Goal: Complete application form: Complete application form

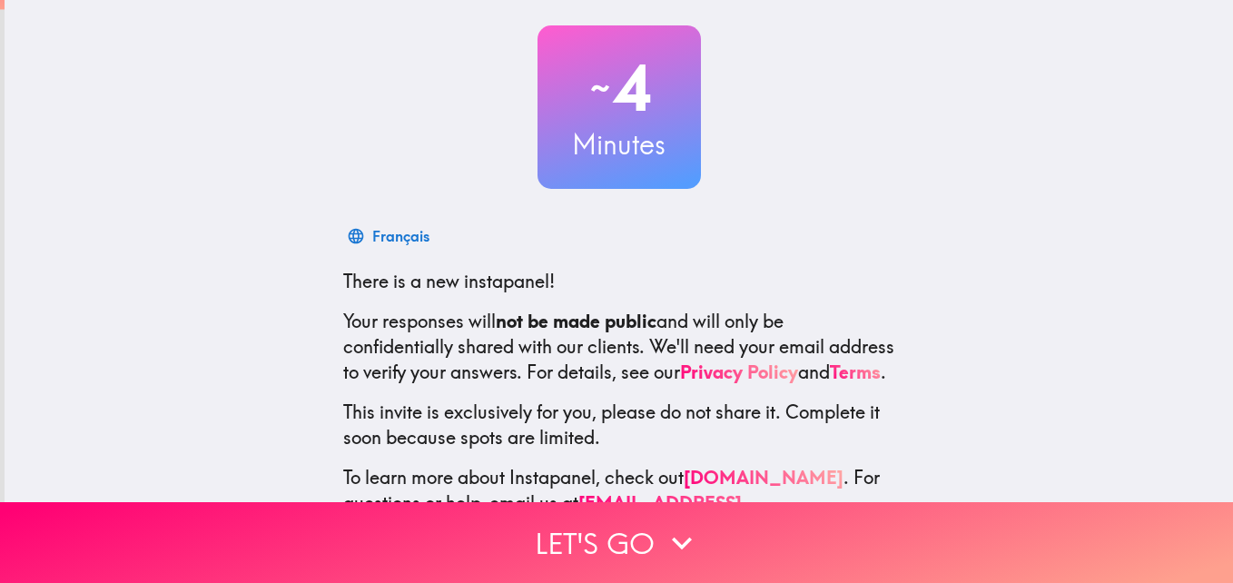
scroll to position [173, 0]
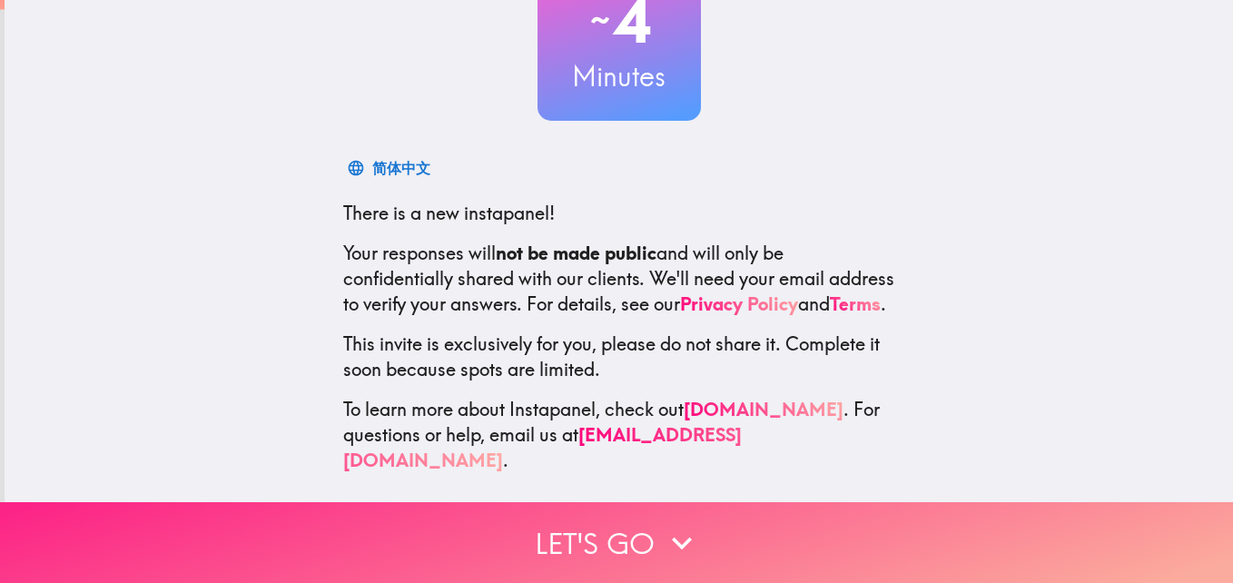
click at [622, 536] on button "Let's go" at bounding box center [616, 542] width 1233 height 81
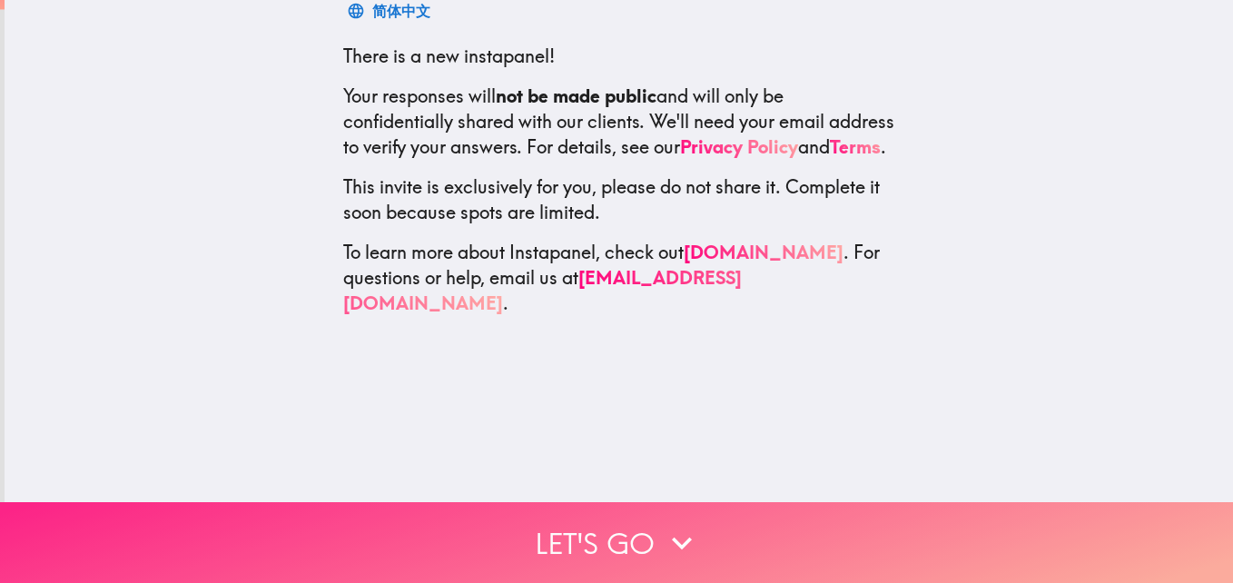
scroll to position [0, 0]
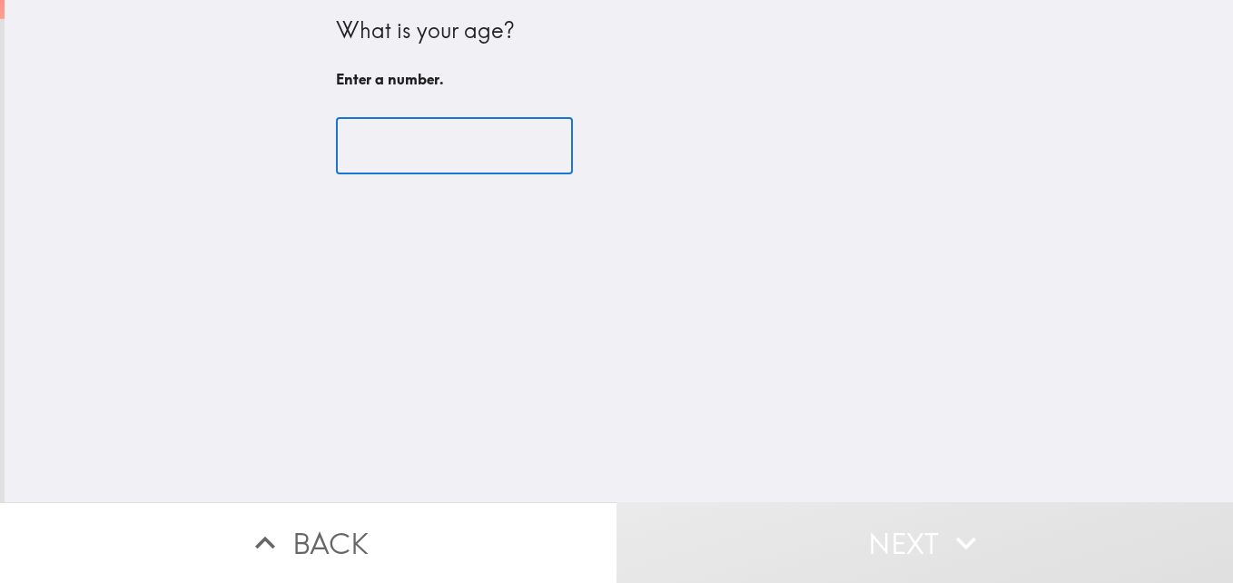
drag, startPoint x: 411, startPoint y: 160, endPoint x: 437, endPoint y: 212, distance: 58.5
click at [411, 162] on input "number" at bounding box center [454, 146] width 237 height 56
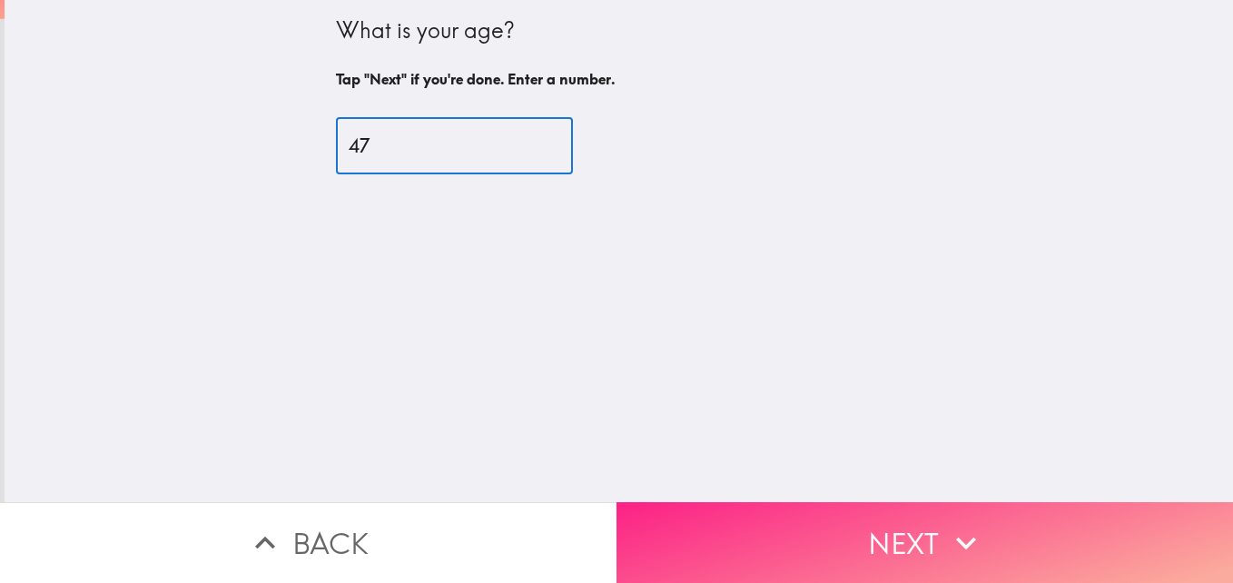
type input "47"
click at [1012, 514] on button "Next" at bounding box center [925, 542] width 617 height 81
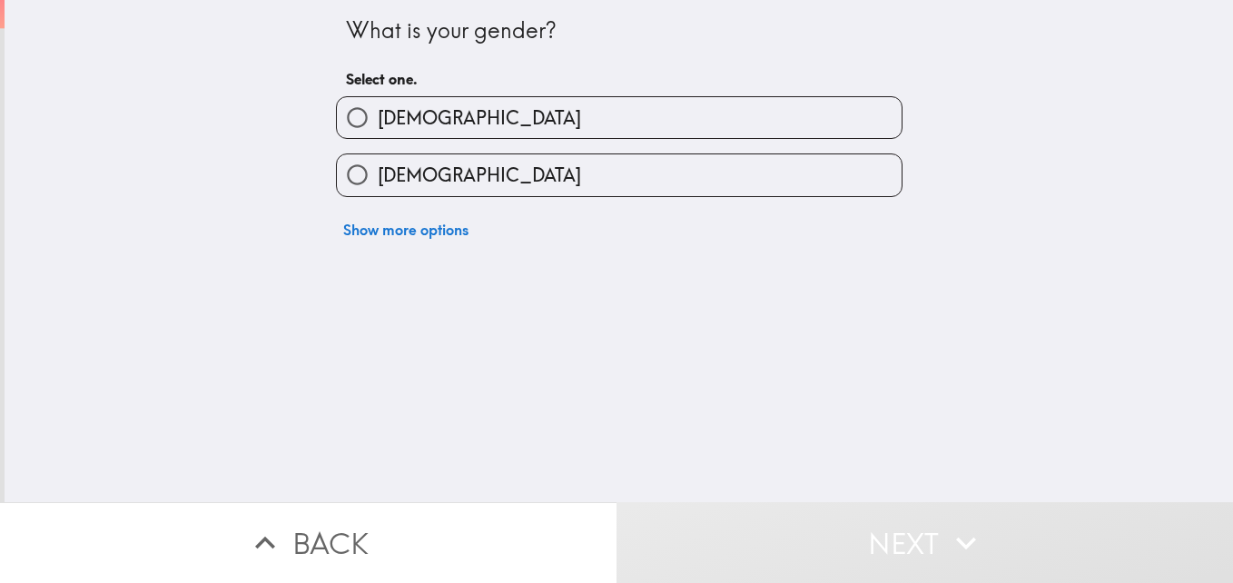
click at [865, 180] on label "[DEMOGRAPHIC_DATA]" at bounding box center [619, 174] width 565 height 41
click at [378, 180] on input "[DEMOGRAPHIC_DATA]" at bounding box center [357, 174] width 41 height 41
radio input "true"
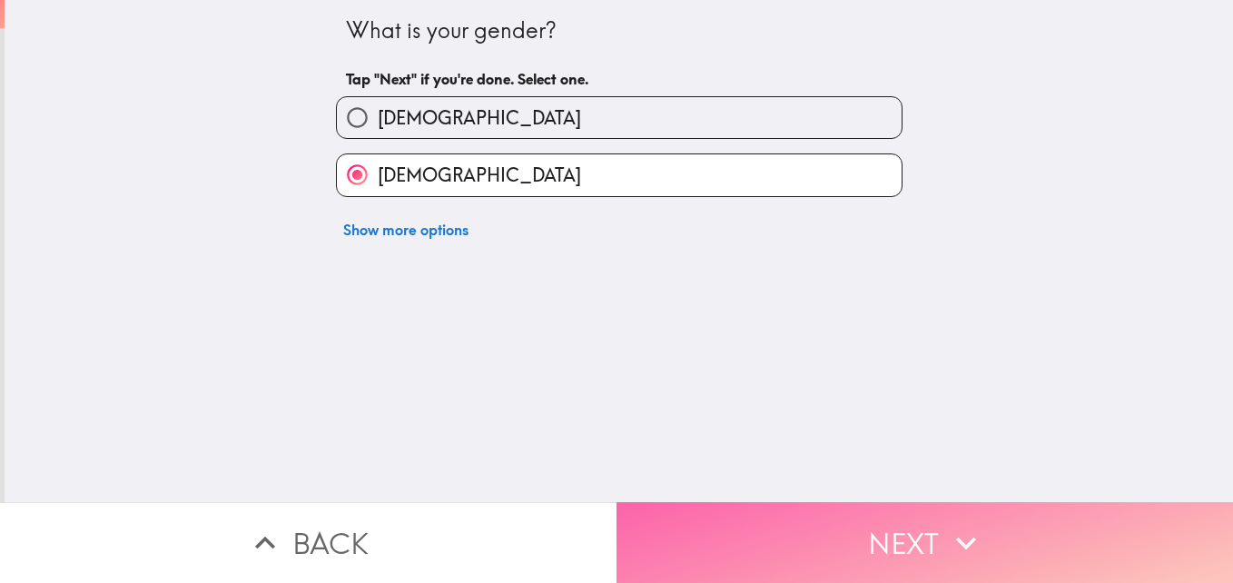
click at [913, 524] on button "Next" at bounding box center [925, 542] width 617 height 81
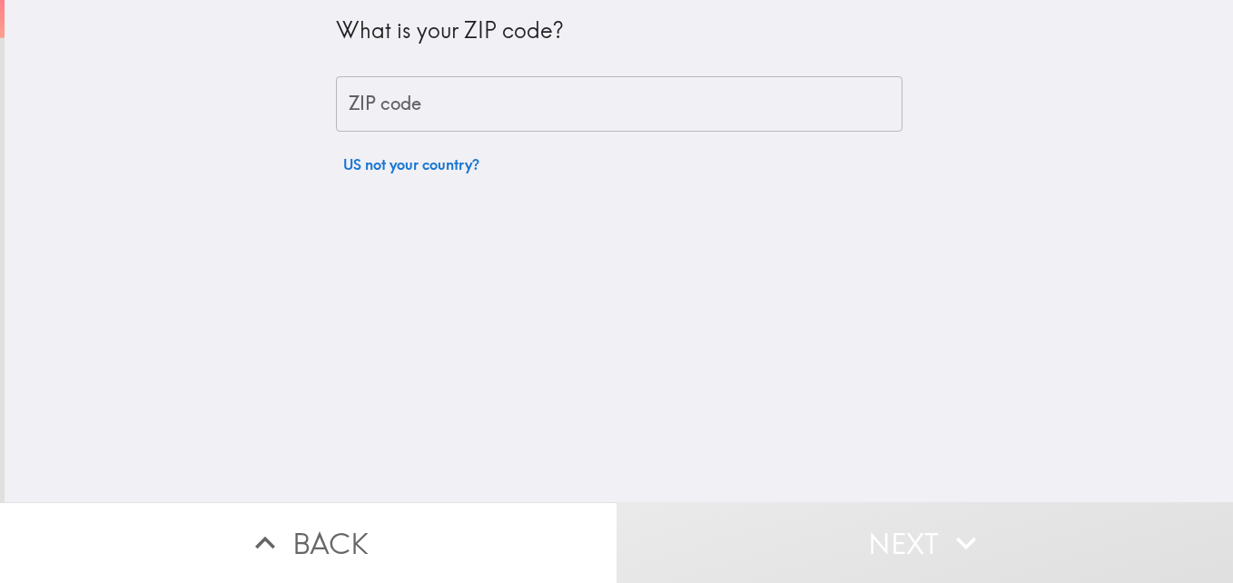
click at [351, 103] on input "ZIP code" at bounding box center [619, 104] width 567 height 56
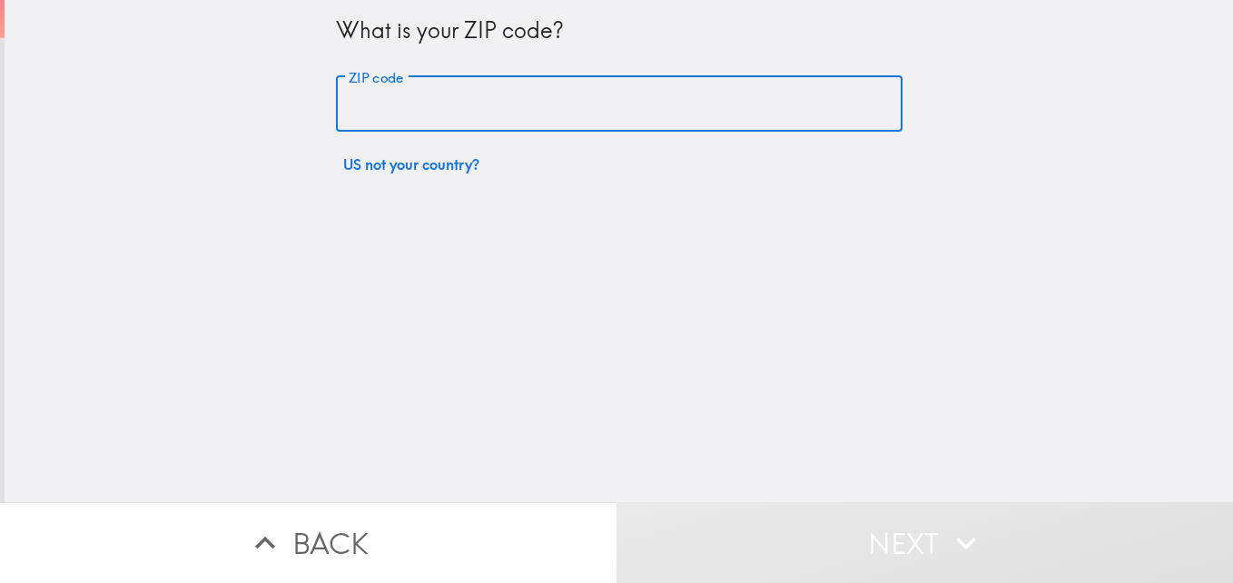
type input "33144"
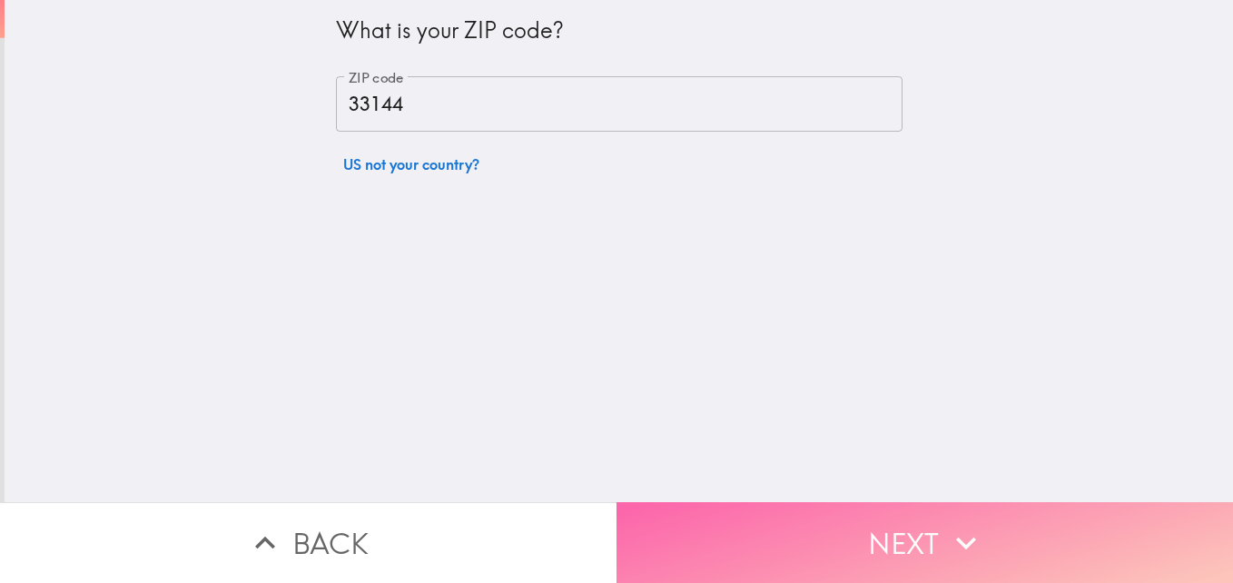
click at [878, 519] on button "Next" at bounding box center [925, 542] width 617 height 81
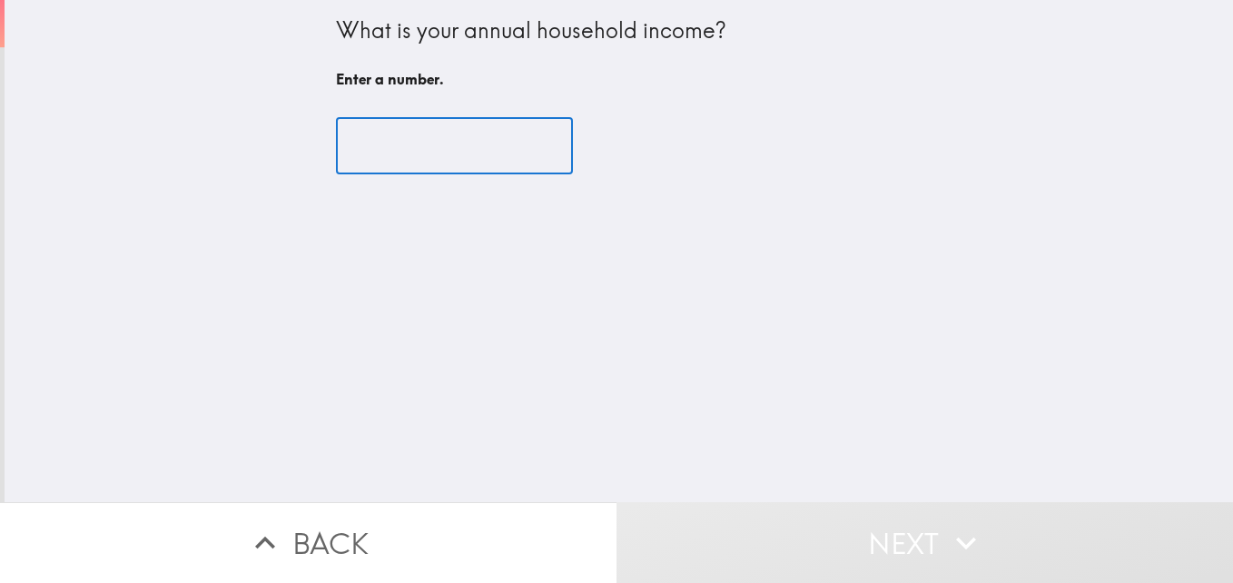
click at [499, 150] on input "number" at bounding box center [454, 146] width 237 height 56
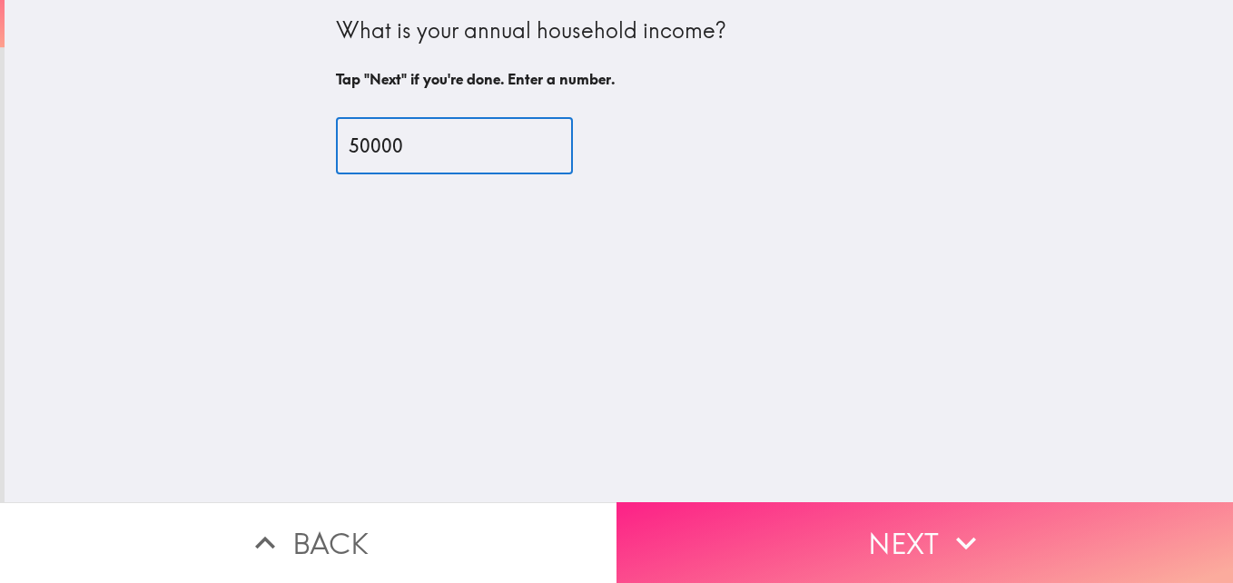
type input "50000"
click at [871, 522] on button "Next" at bounding box center [925, 542] width 617 height 81
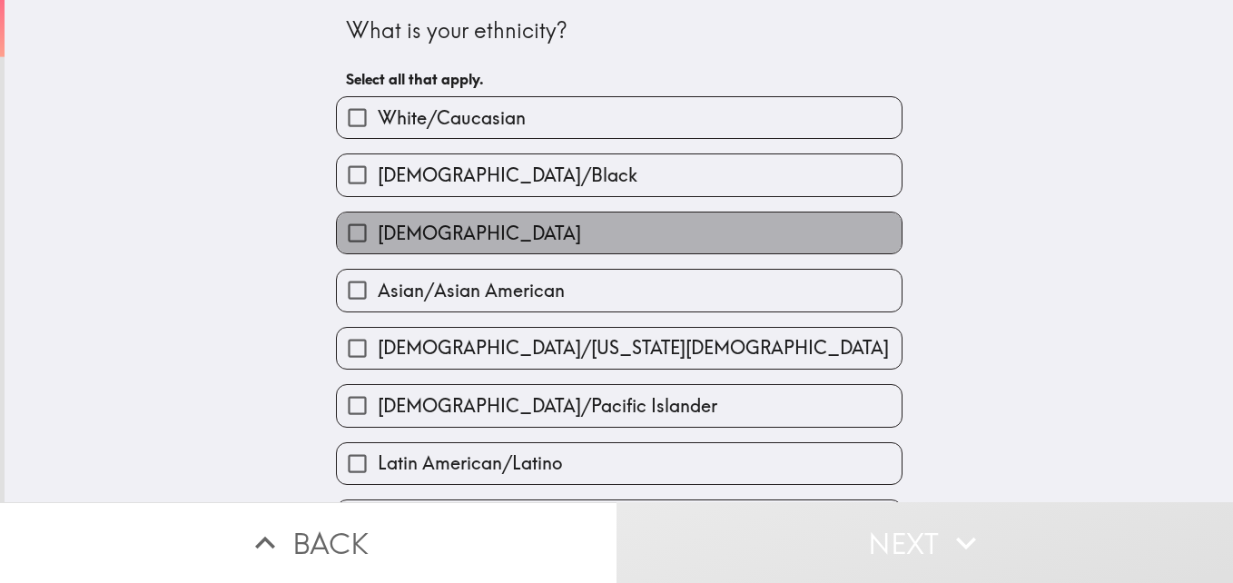
click at [687, 224] on label "[DEMOGRAPHIC_DATA]" at bounding box center [619, 232] width 565 height 41
click at [378, 224] on input "[DEMOGRAPHIC_DATA]" at bounding box center [357, 232] width 41 height 41
checkbox input "true"
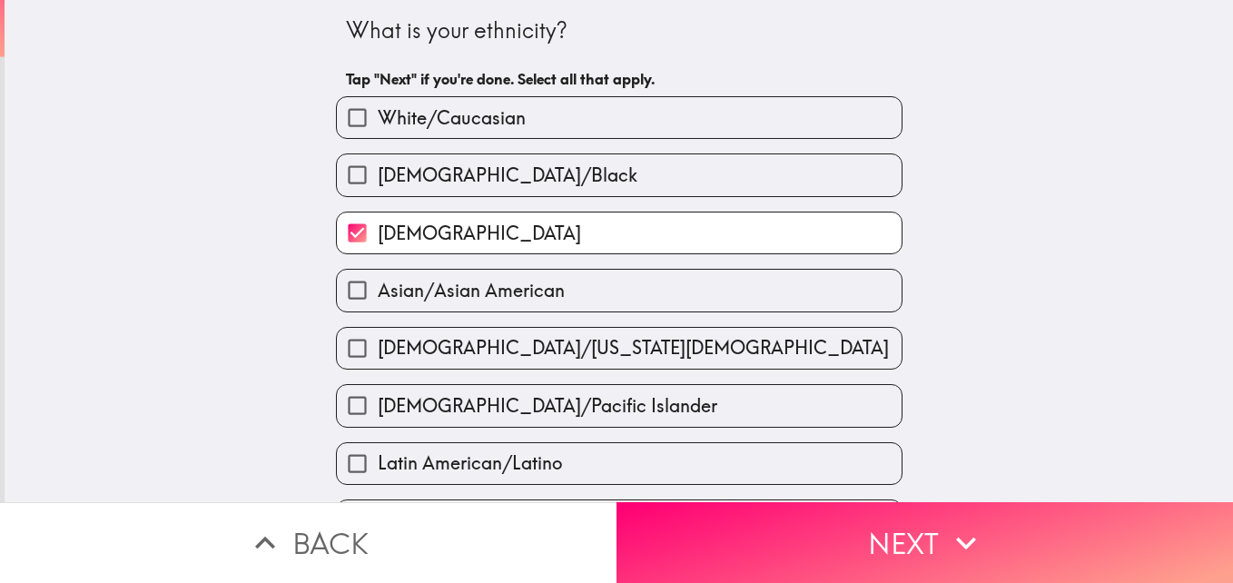
click at [763, 118] on label "White/Caucasian" at bounding box center [619, 117] width 565 height 41
click at [378, 118] on input "White/Caucasian" at bounding box center [357, 117] width 41 height 41
checkbox input "true"
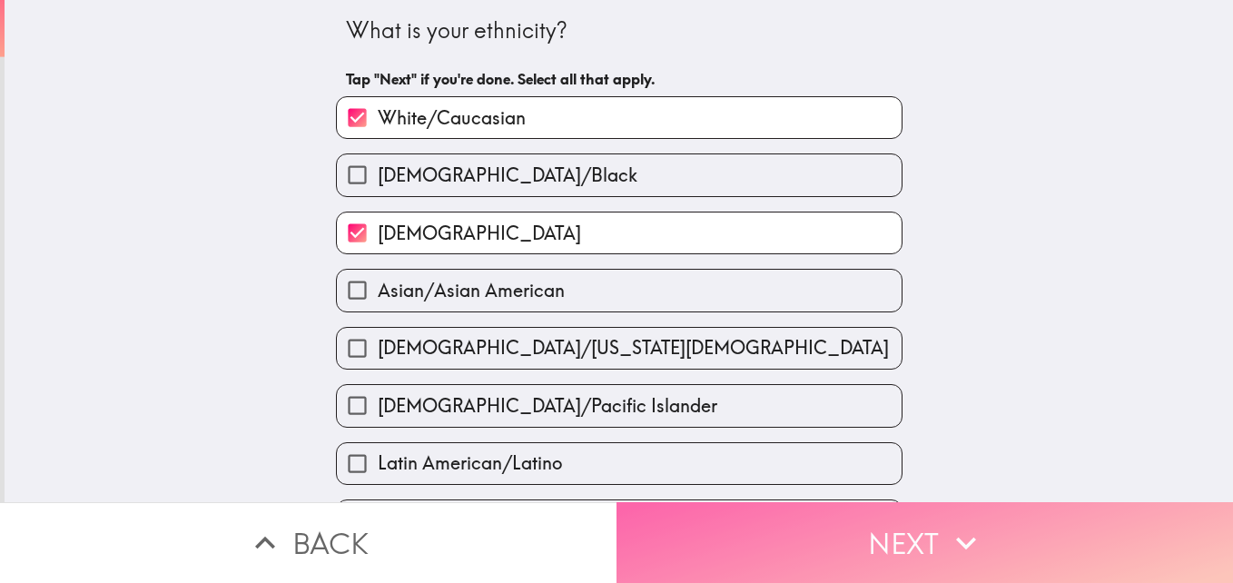
click at [936, 517] on button "Next" at bounding box center [925, 542] width 617 height 81
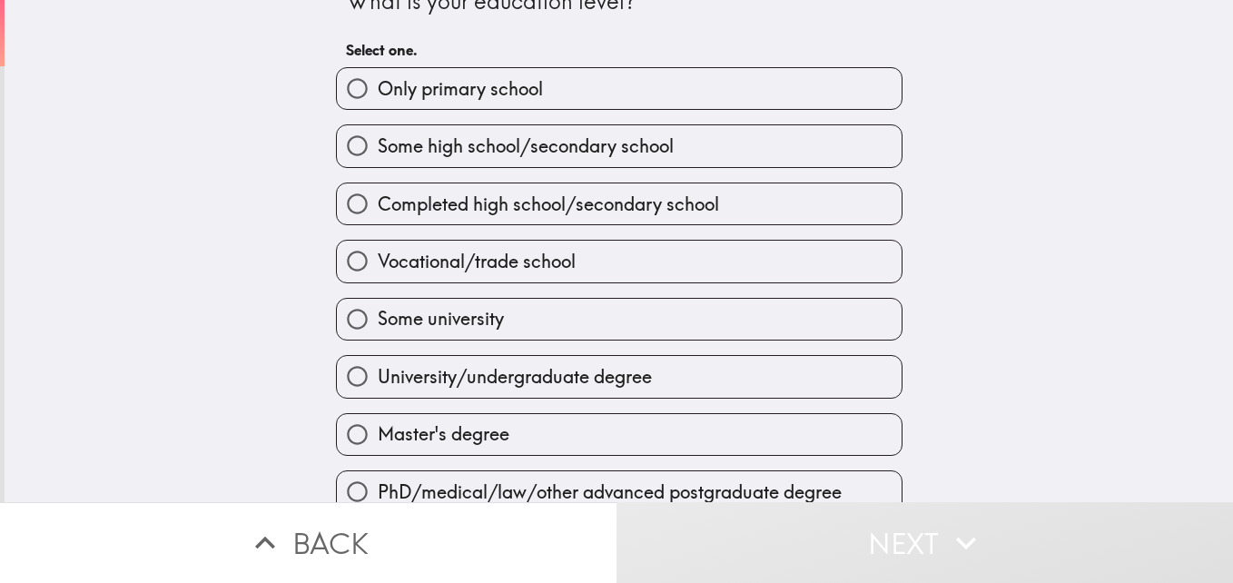
scroll to position [54, 0]
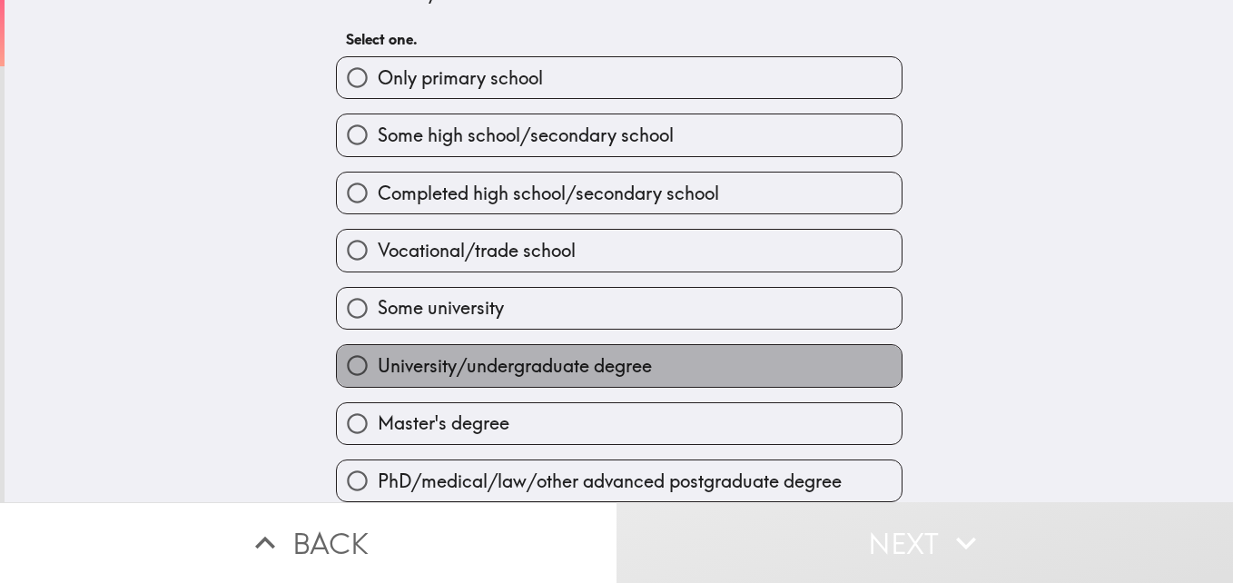
click at [820, 353] on label "University/undergraduate degree" at bounding box center [619, 365] width 565 height 41
click at [378, 353] on input "University/undergraduate degree" at bounding box center [357, 365] width 41 height 41
radio input "true"
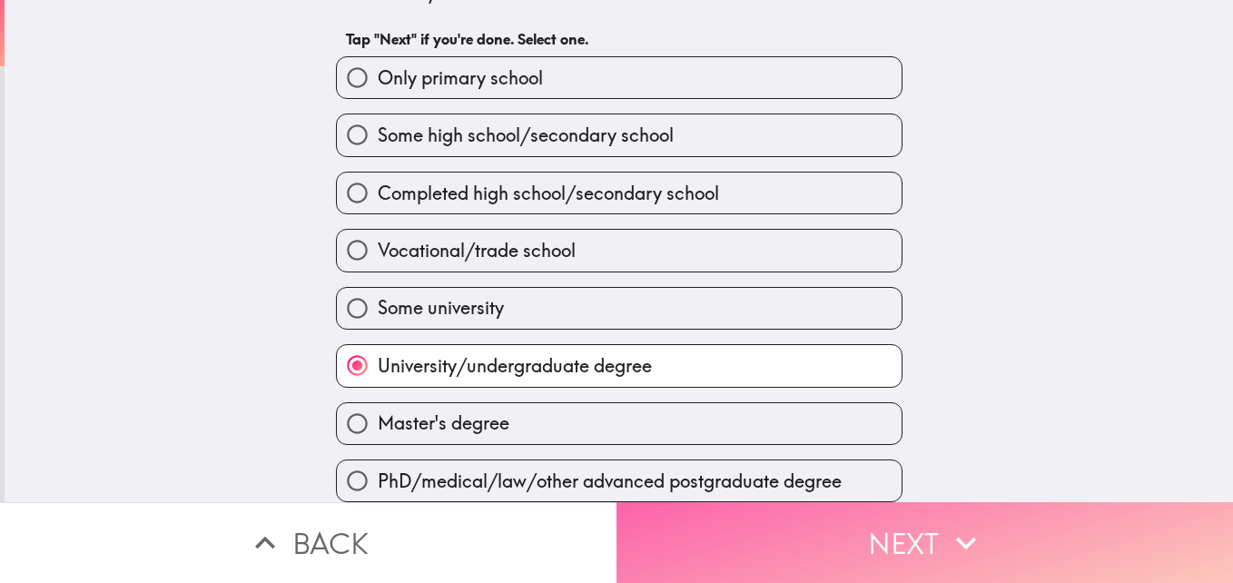
click at [946, 523] on icon "button" at bounding box center [966, 543] width 40 height 40
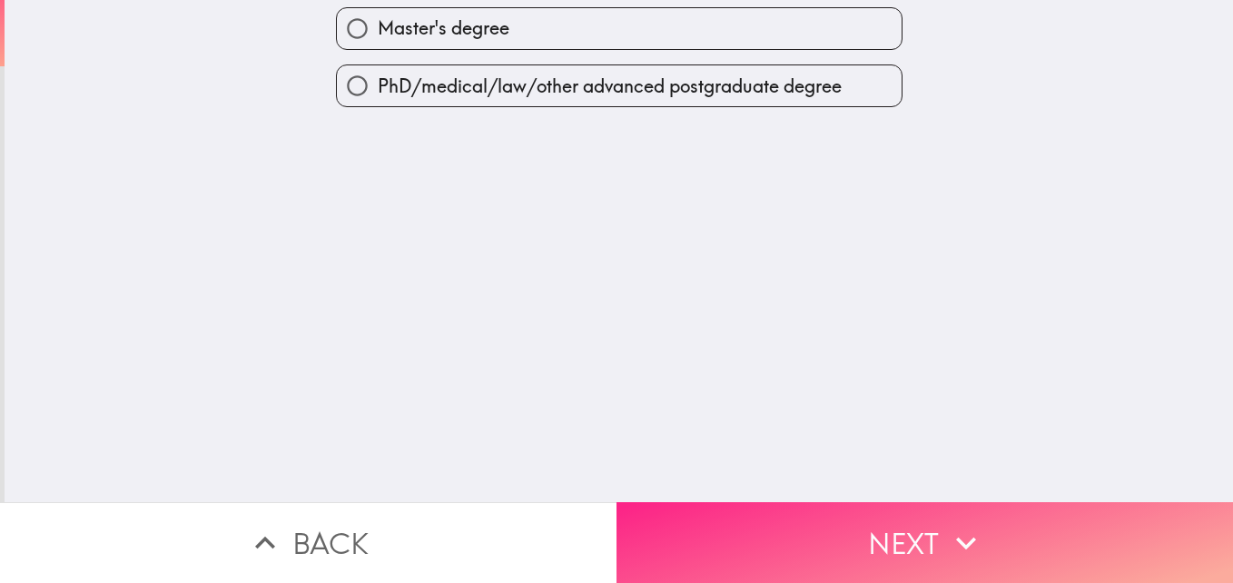
scroll to position [0, 0]
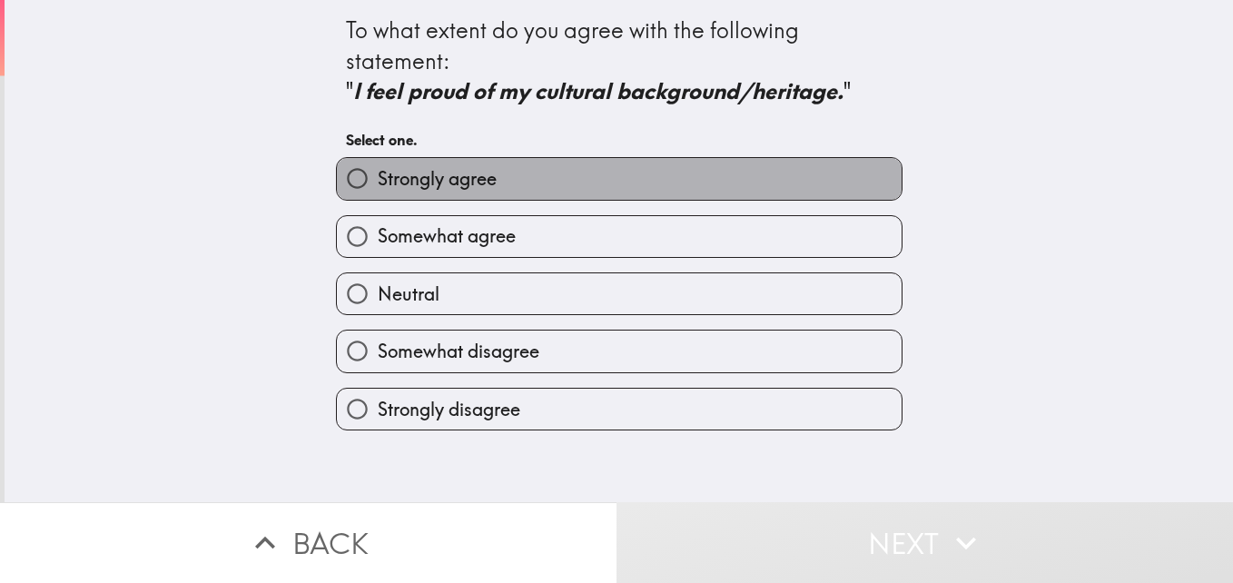
click at [857, 187] on label "Strongly agree" at bounding box center [619, 178] width 565 height 41
click at [378, 187] on input "Strongly agree" at bounding box center [357, 178] width 41 height 41
radio input "true"
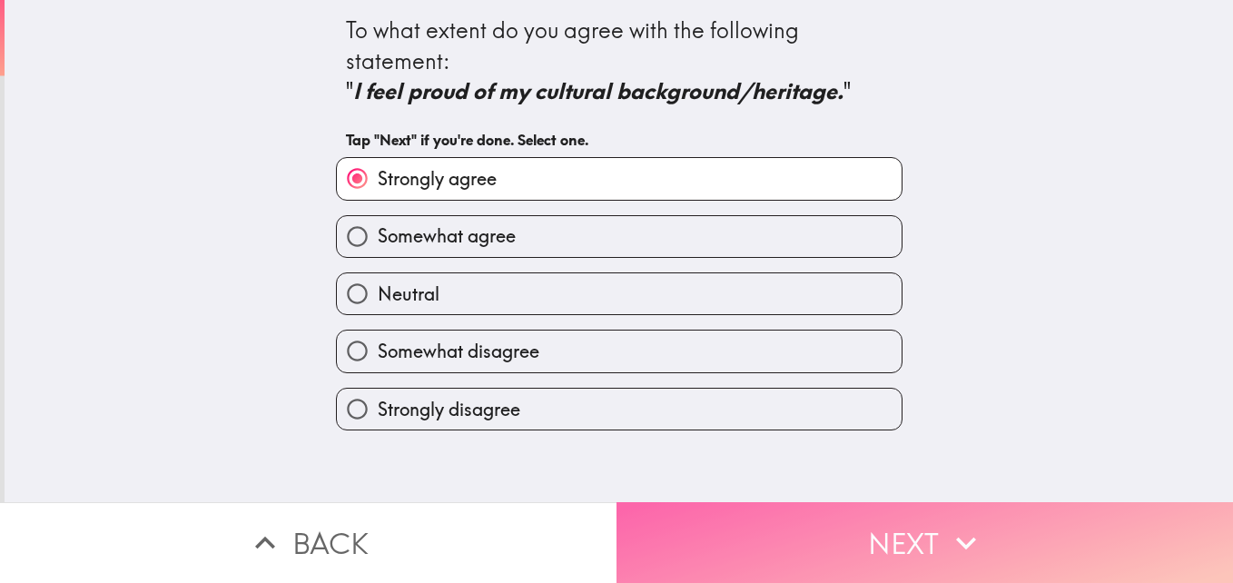
click at [950, 523] on icon "button" at bounding box center [966, 543] width 40 height 40
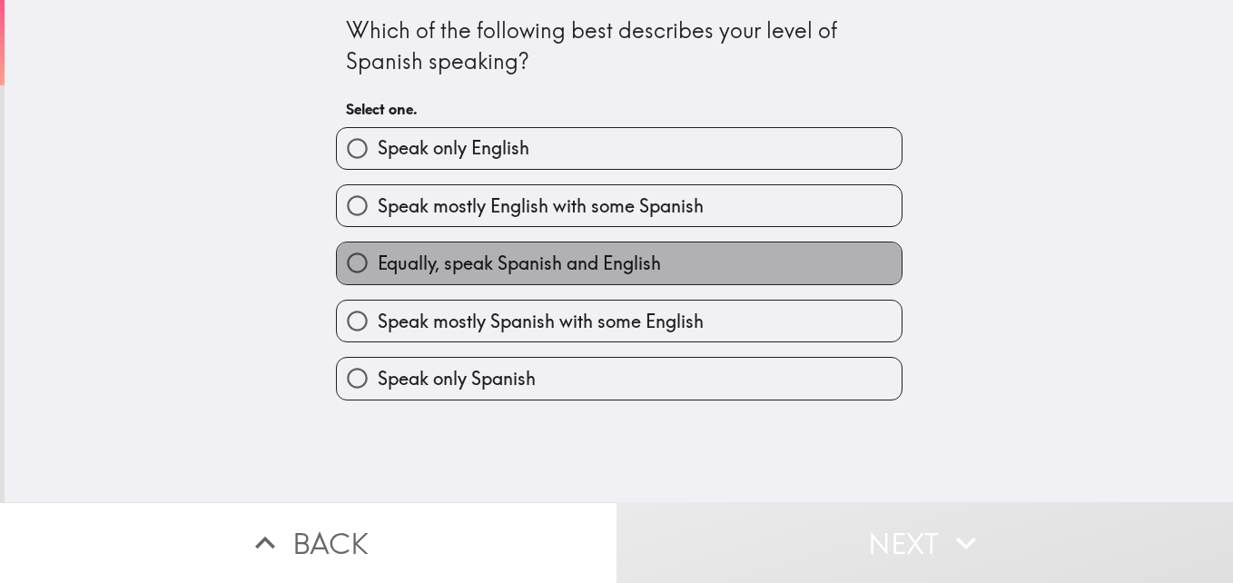
click at [590, 272] on span "Equally, speak Spanish and English" at bounding box center [519, 263] width 283 height 25
click at [378, 272] on input "Equally, speak Spanish and English" at bounding box center [357, 262] width 41 height 41
radio input "true"
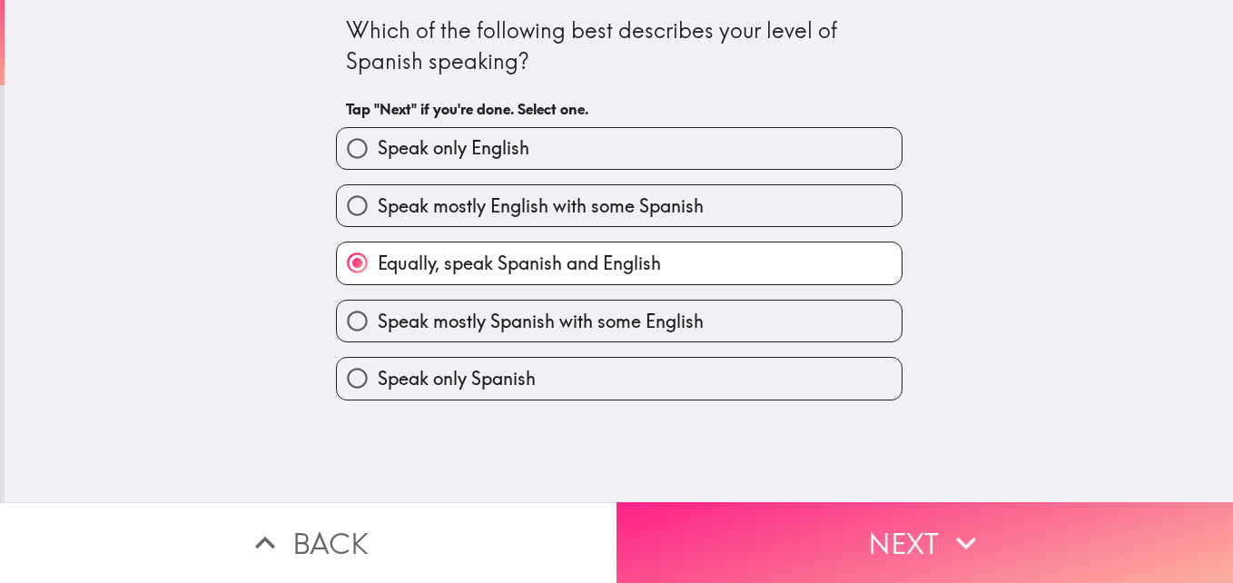
click at [911, 533] on button "Next" at bounding box center [925, 542] width 617 height 81
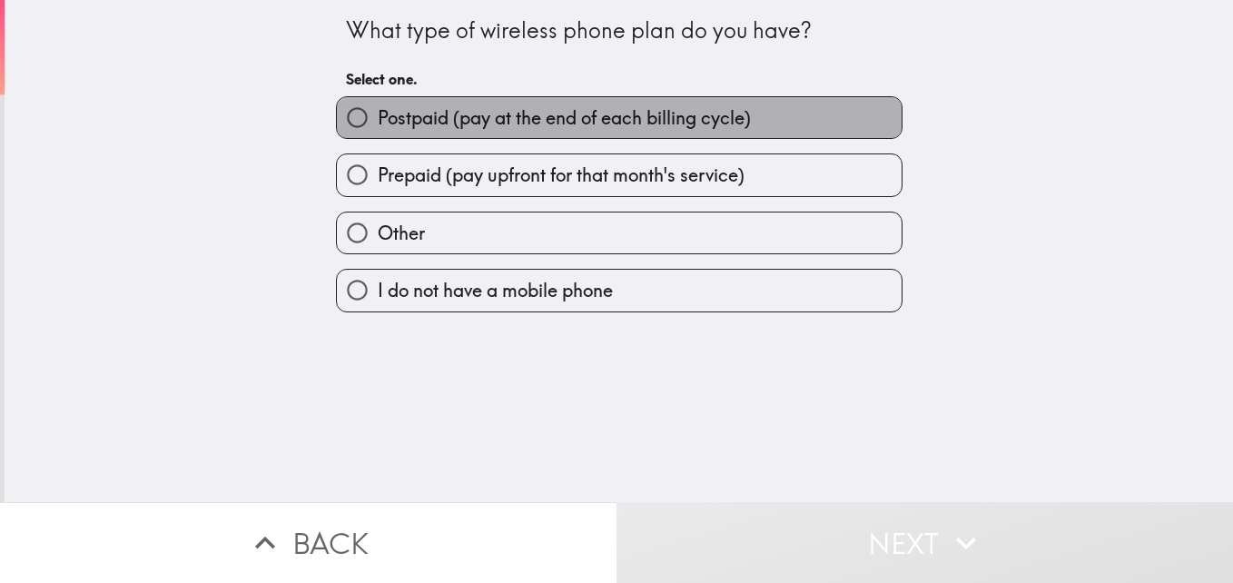
click at [815, 113] on label "Postpaid (pay at the end of each billing cycle)" at bounding box center [619, 117] width 565 height 41
click at [378, 113] on input "Postpaid (pay at the end of each billing cycle)" at bounding box center [357, 117] width 41 height 41
radio input "true"
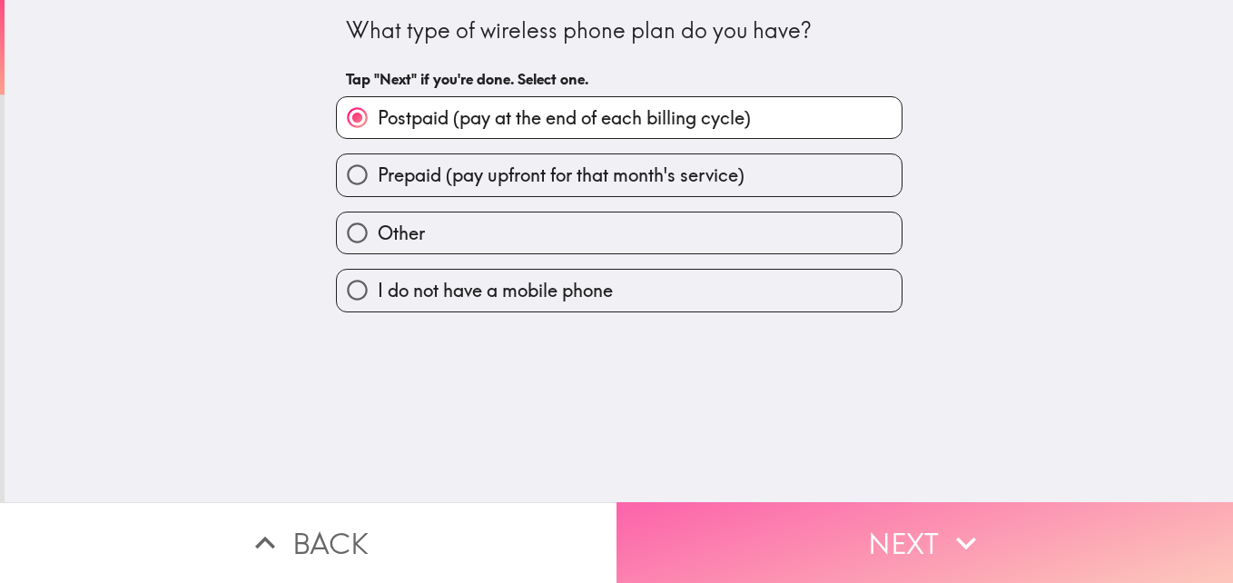
click at [993, 526] on button "Next" at bounding box center [925, 542] width 617 height 81
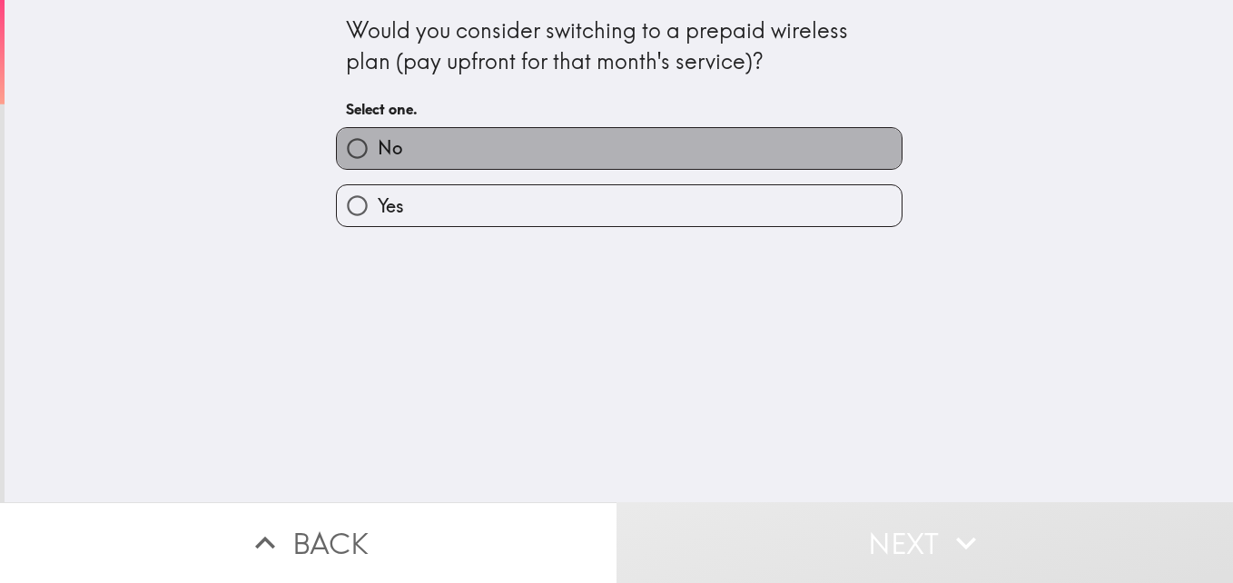
click at [638, 151] on label "No" at bounding box center [619, 148] width 565 height 41
click at [378, 151] on input "No" at bounding box center [357, 148] width 41 height 41
radio input "true"
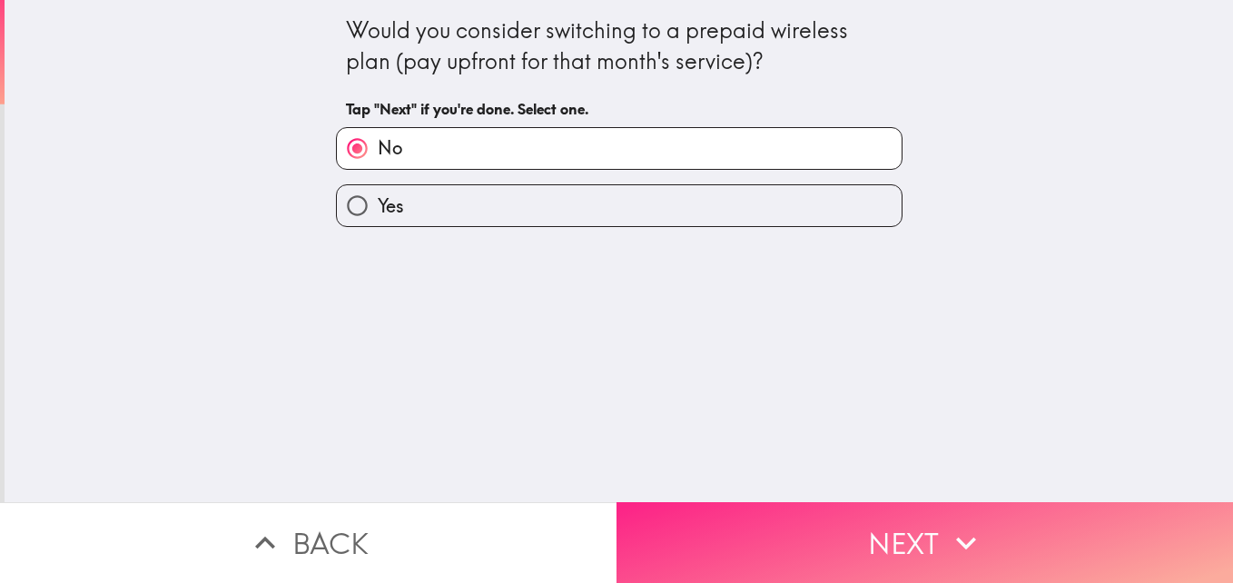
click at [961, 523] on icon "button" at bounding box center [966, 543] width 40 height 40
